Goal: Navigation & Orientation: Find specific page/section

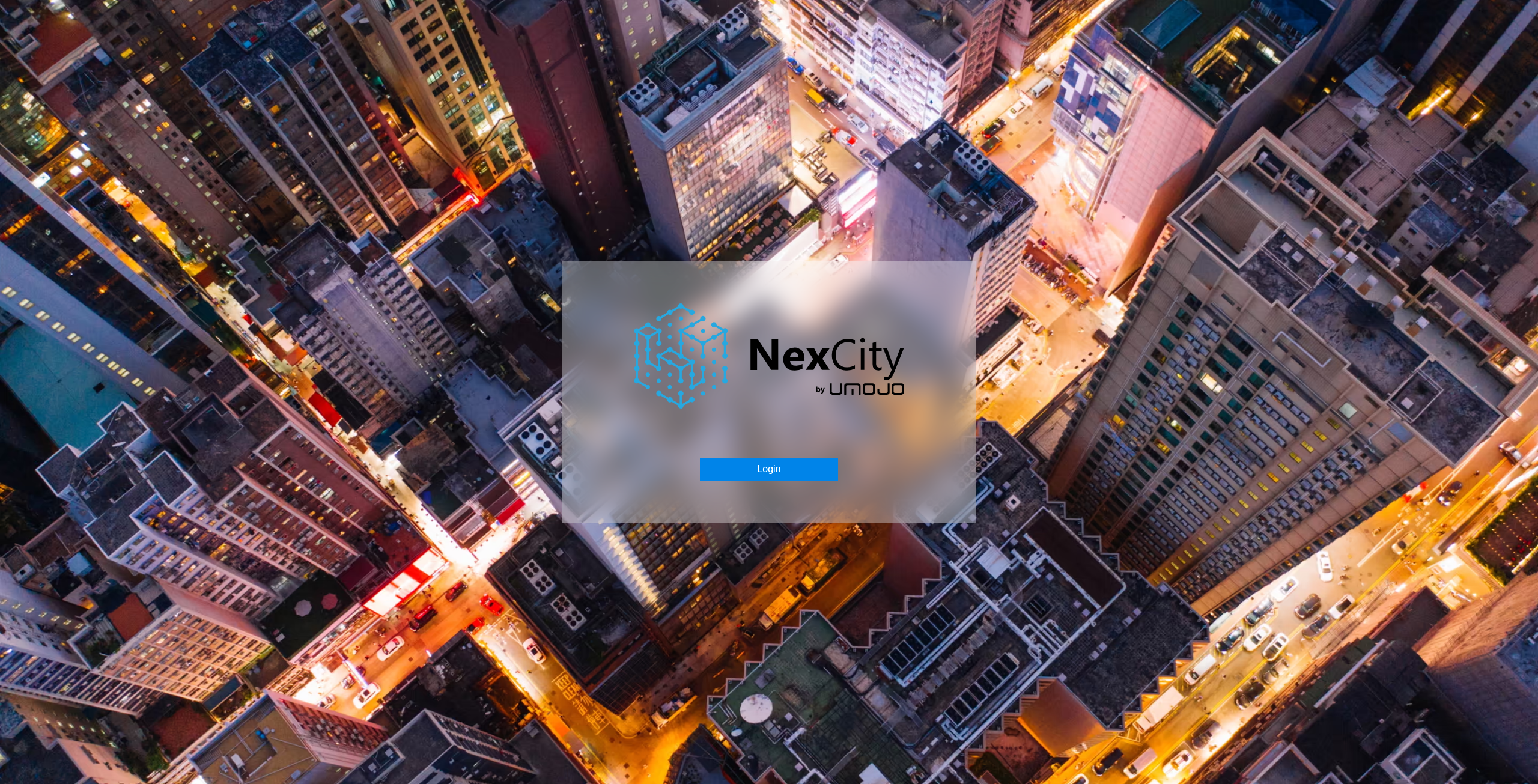
click at [775, 475] on button "Login" at bounding box center [769, 469] width 138 height 23
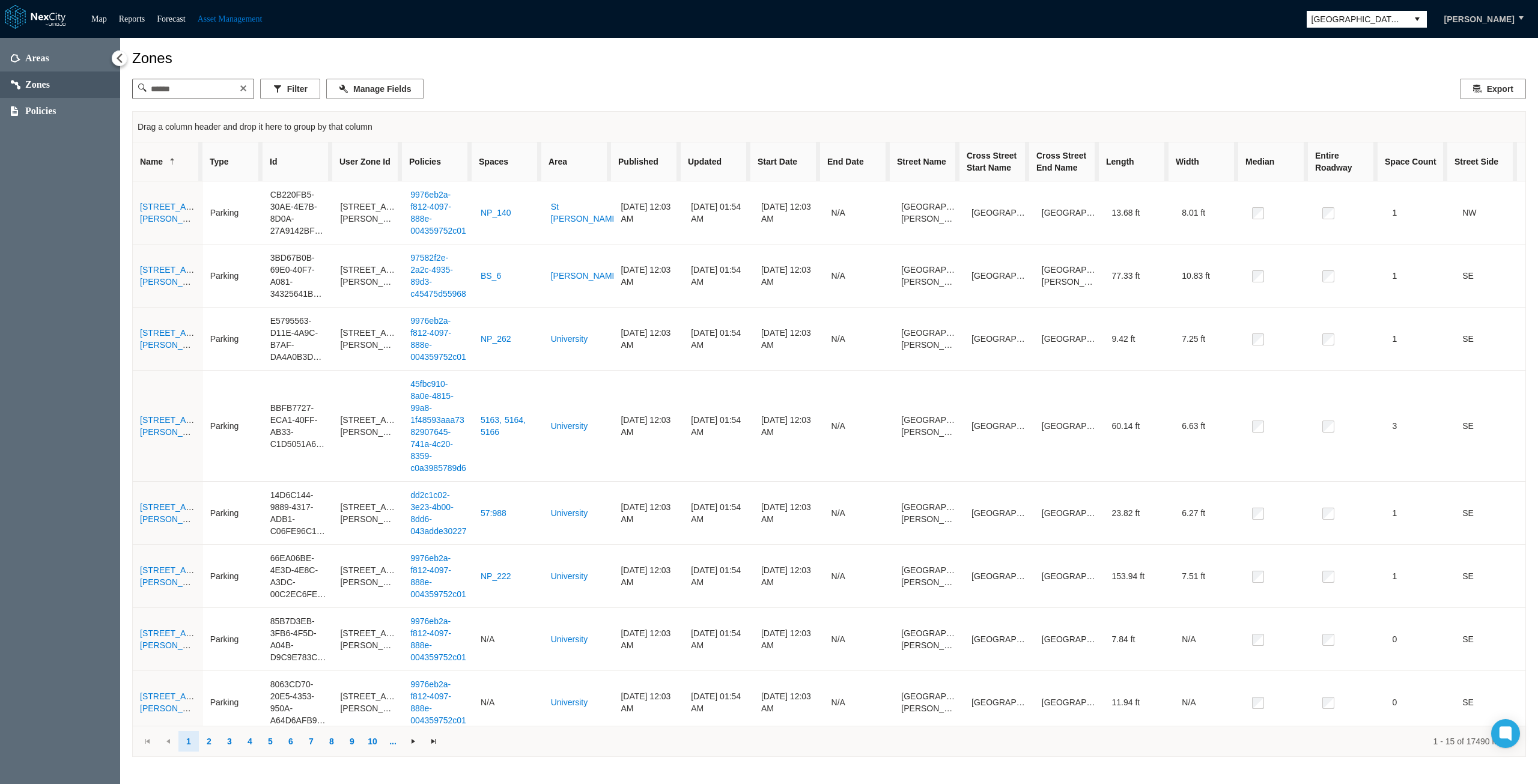
click at [1489, 20] on button "[PERSON_NAME]" at bounding box center [1479, 19] width 95 height 20
click at [1350, 61] on div "Zones" at bounding box center [829, 58] width 1394 height 17
click at [100, 19] on link "Map" at bounding box center [99, 18] width 16 height 9
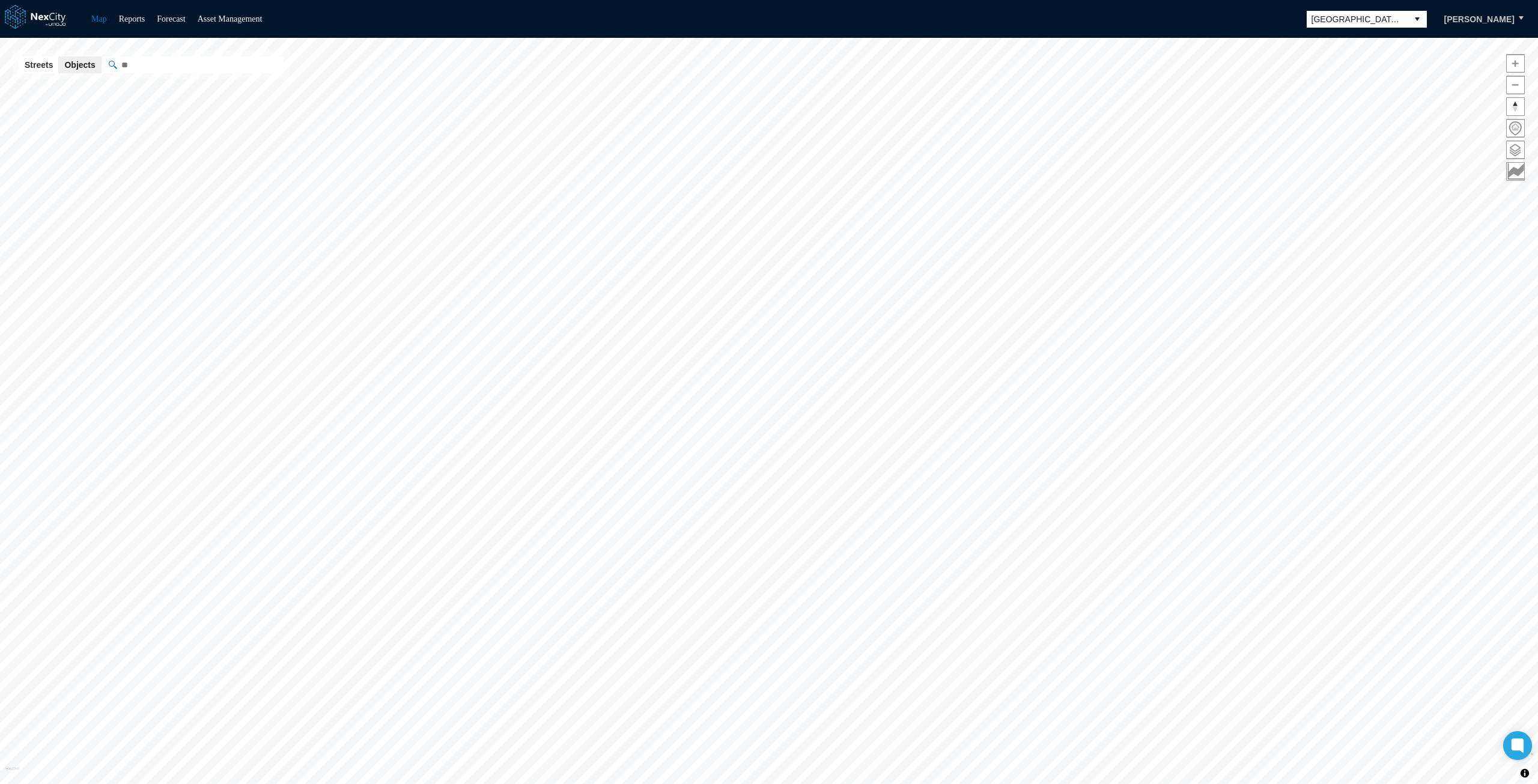
click at [1465, 28] on button "[PERSON_NAME]" at bounding box center [1479, 19] width 95 height 20
click at [1045, 10] on div "Map Reports Forecast Asset Management [GEOGRAPHIC_DATA][PERSON_NAME]" at bounding box center [769, 19] width 1538 height 38
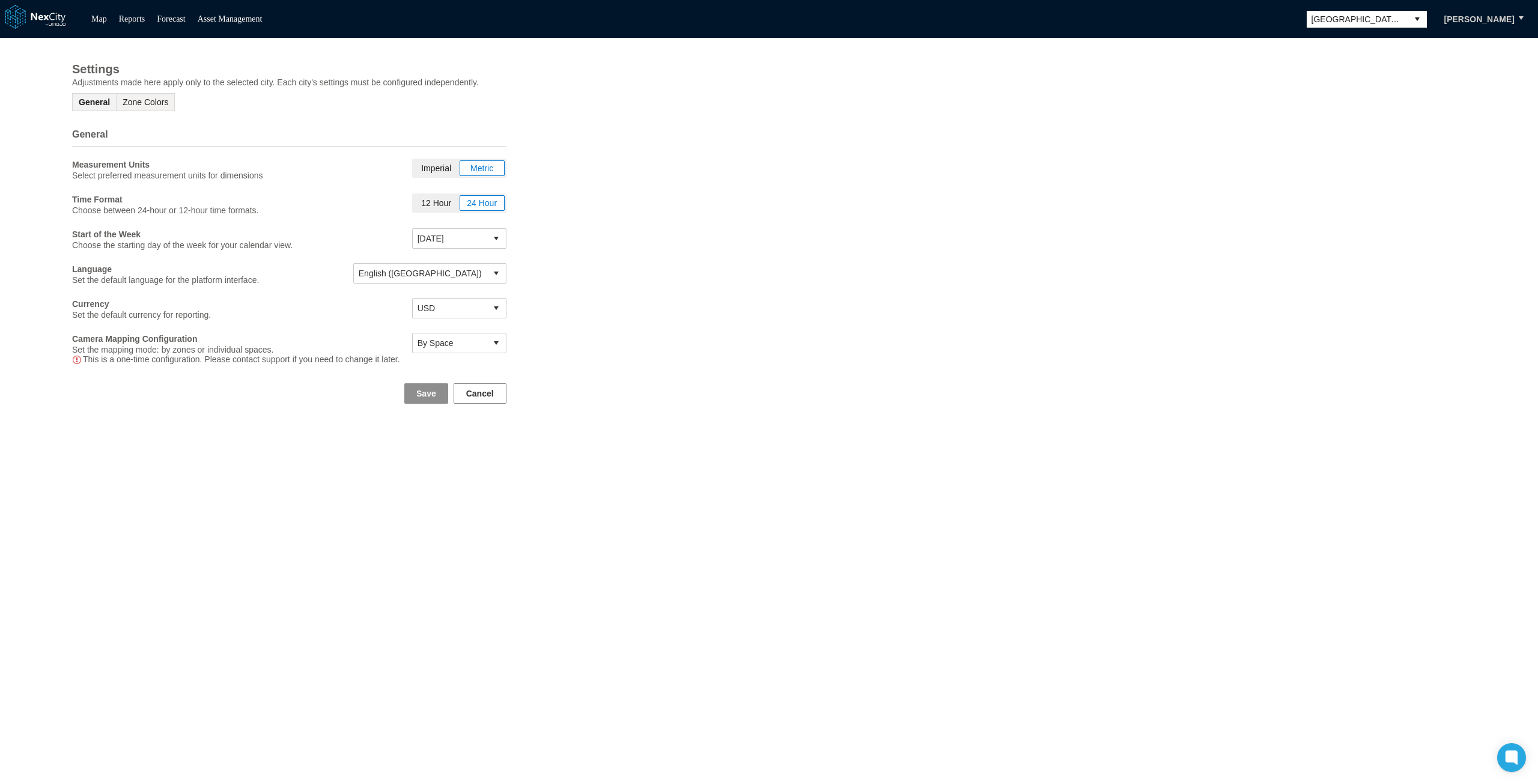
click at [165, 101] on button "Zone Colors" at bounding box center [145, 102] width 59 height 18
